Goal: Task Accomplishment & Management: Manage account settings

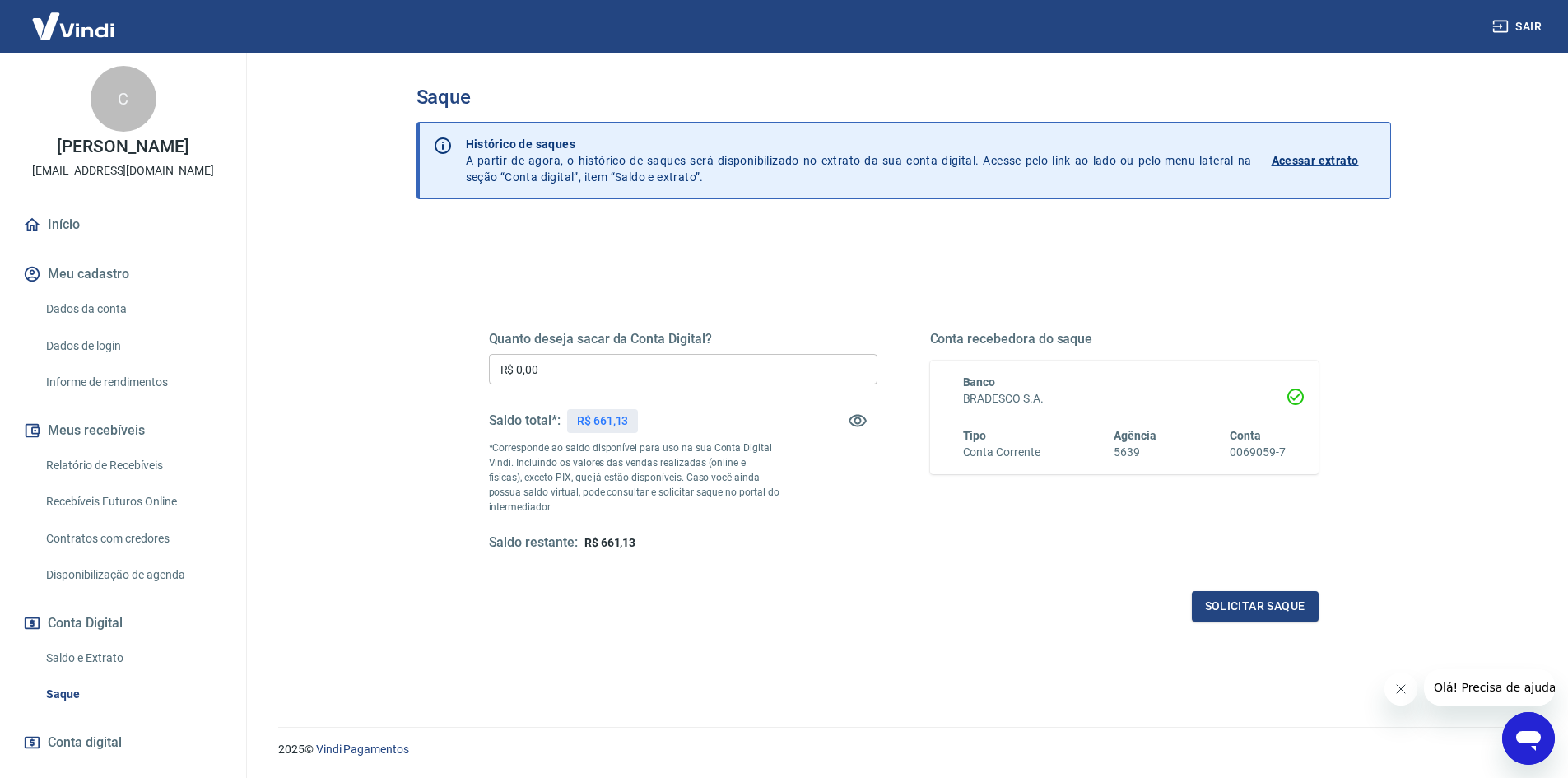
click at [726, 371] on input "R$ 0,00" at bounding box center [683, 368] width 389 height 30
type input "R$ 661,13"
click at [1264, 608] on button "Solicitar saque" at bounding box center [1256, 606] width 127 height 30
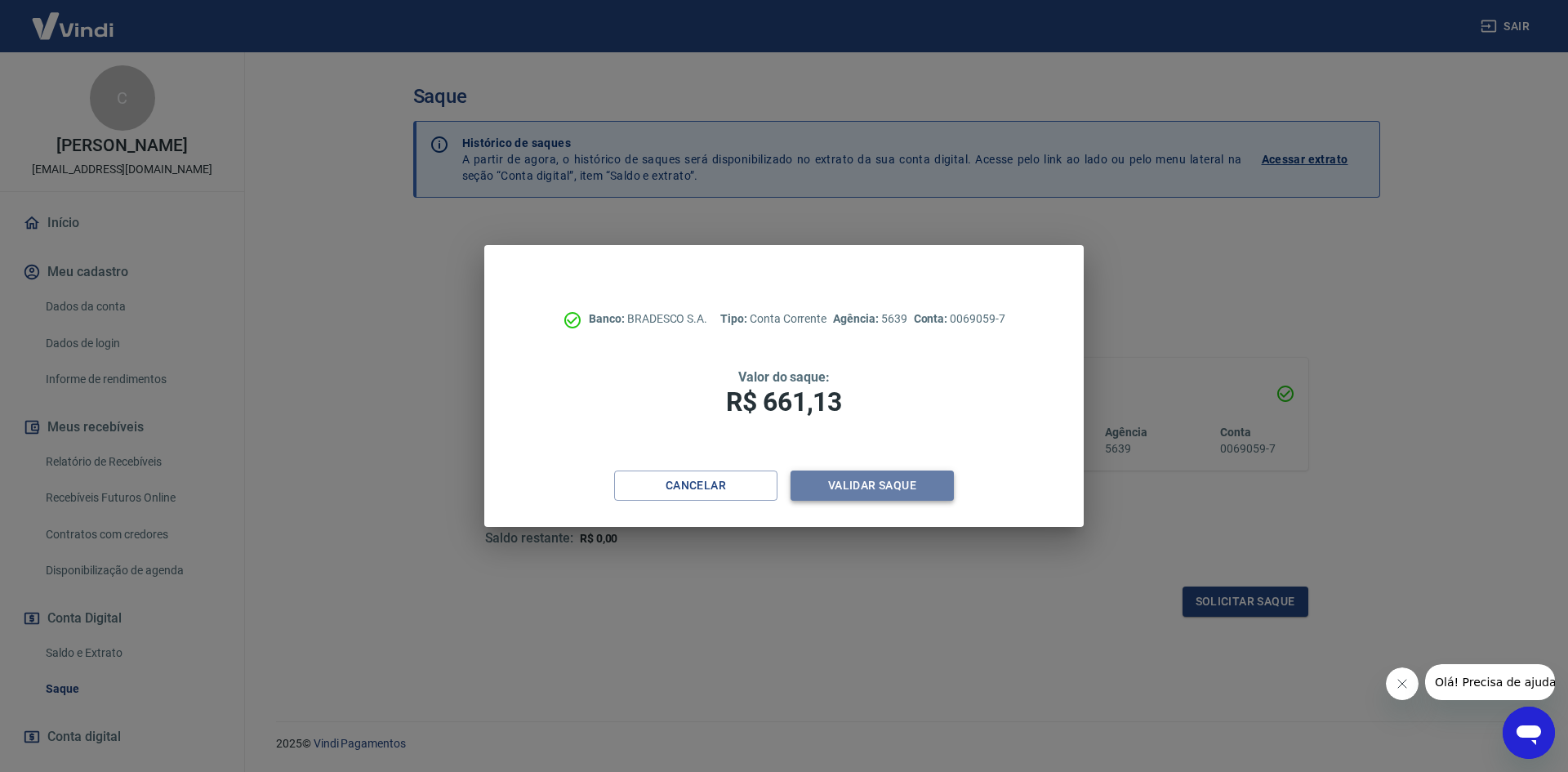
click at [913, 487] on button "Validar saque" at bounding box center [871, 485] width 163 height 30
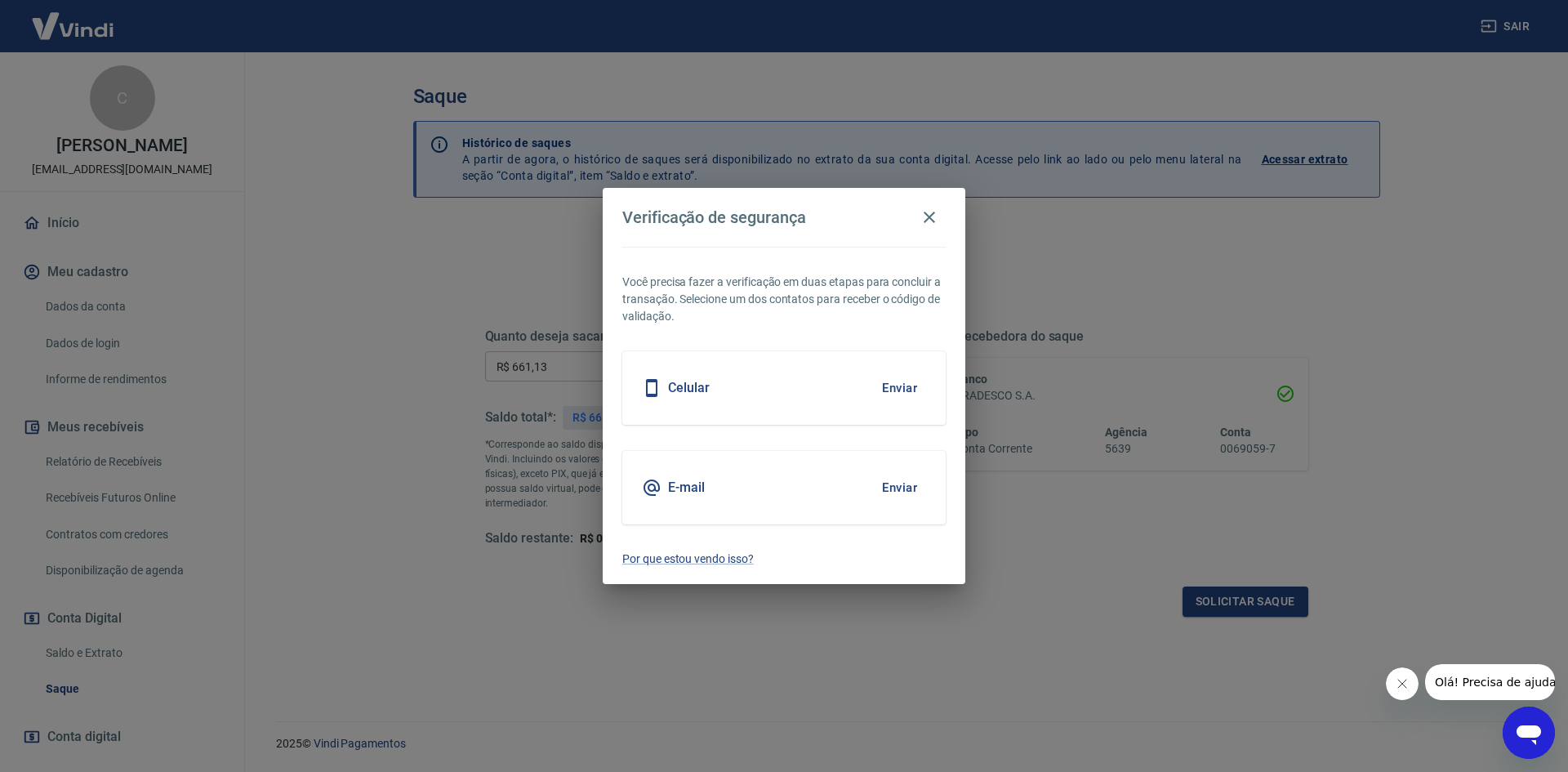
click at [895, 485] on button "Enviar" at bounding box center [900, 488] width 53 height 35
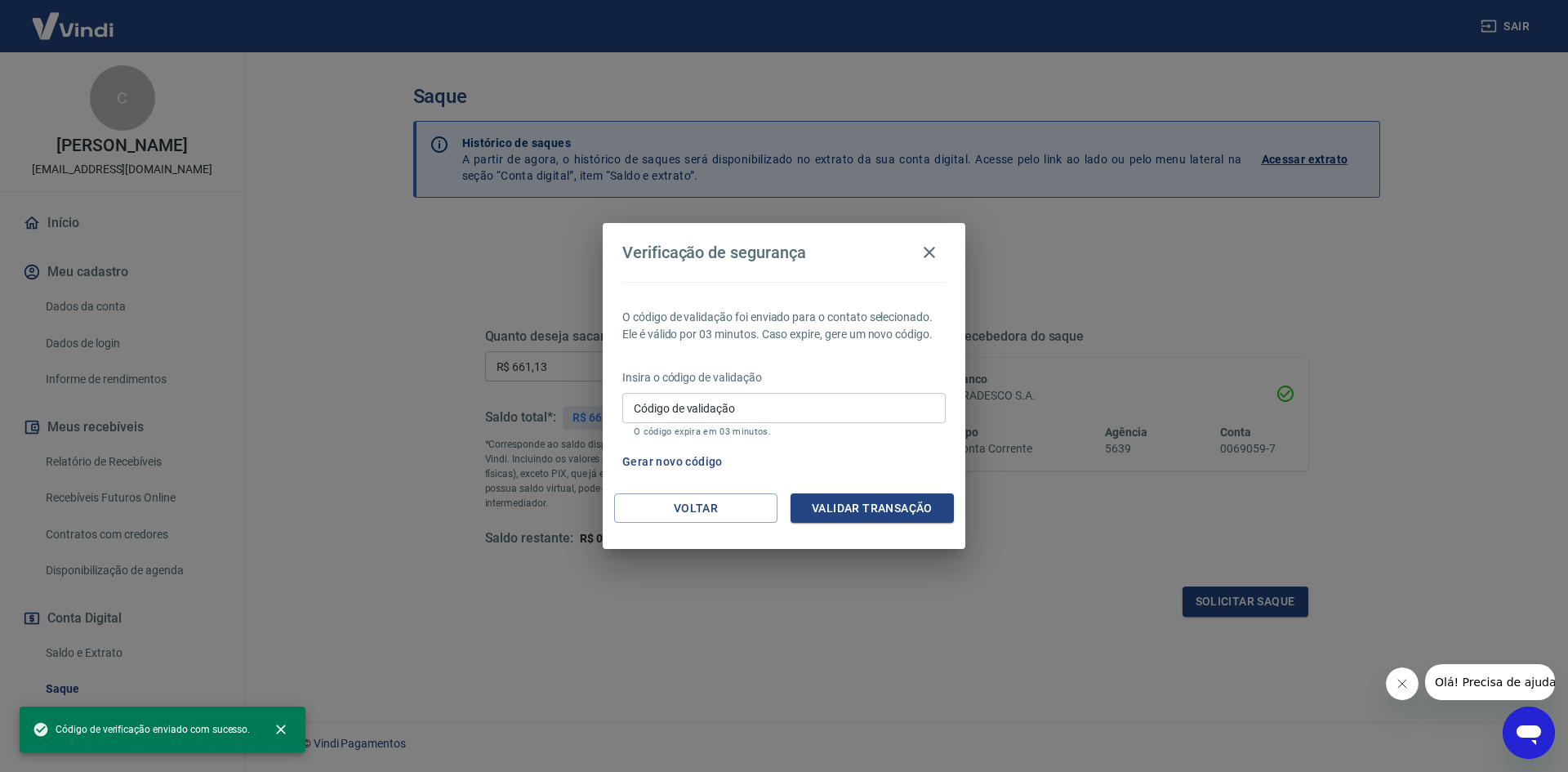
click at [763, 416] on input "Código de validação" at bounding box center [784, 407] width 323 height 30
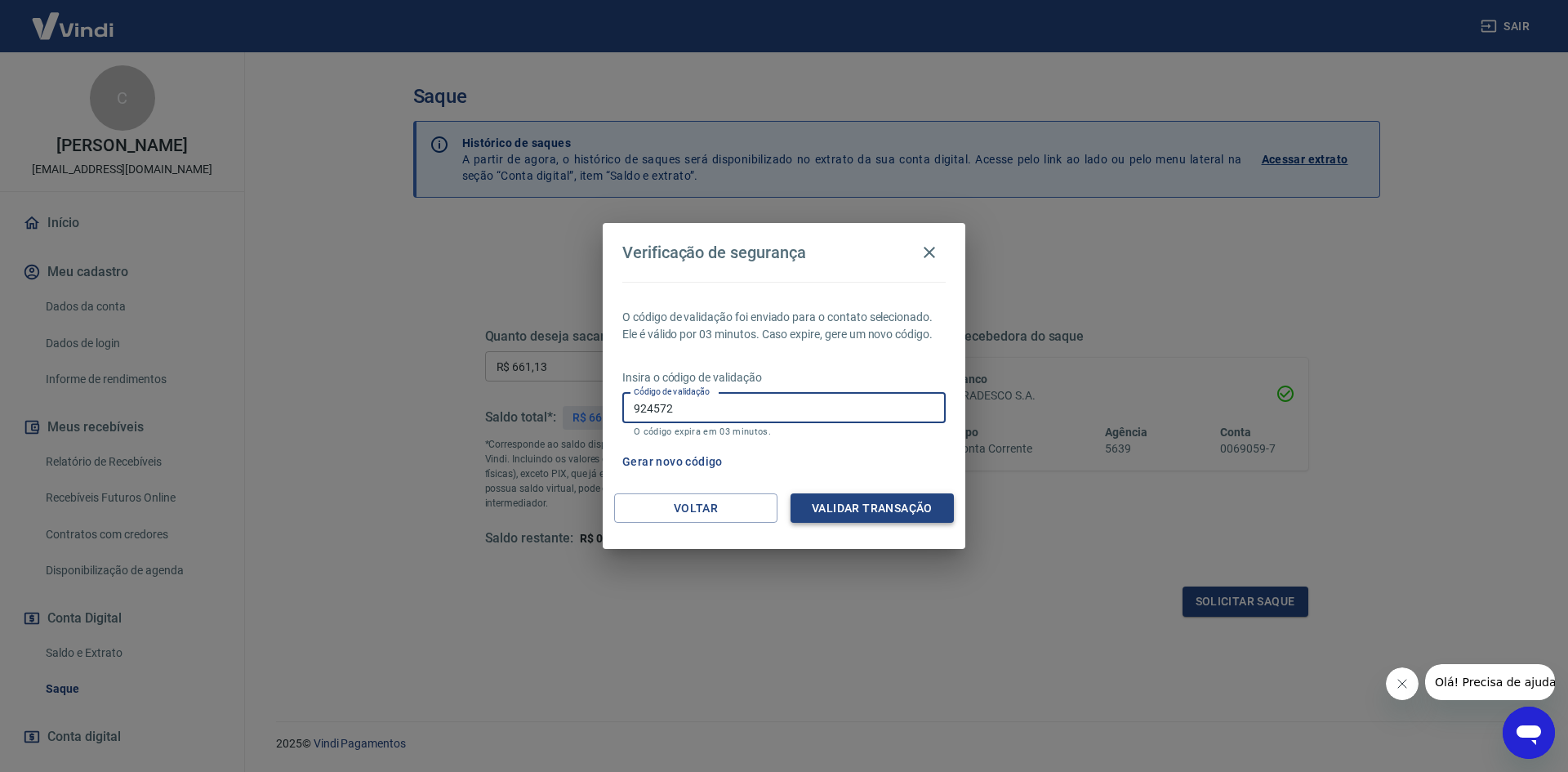
type input "924572"
click at [842, 493] on button "Validar transação" at bounding box center [871, 508] width 163 height 30
